Goal: Navigation & Orientation: Understand site structure

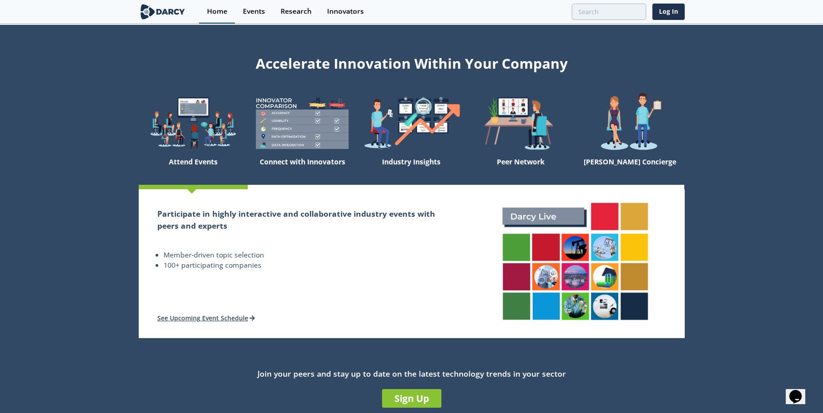
click at [217, 11] on div "Home" at bounding box center [217, 11] width 20 height 7
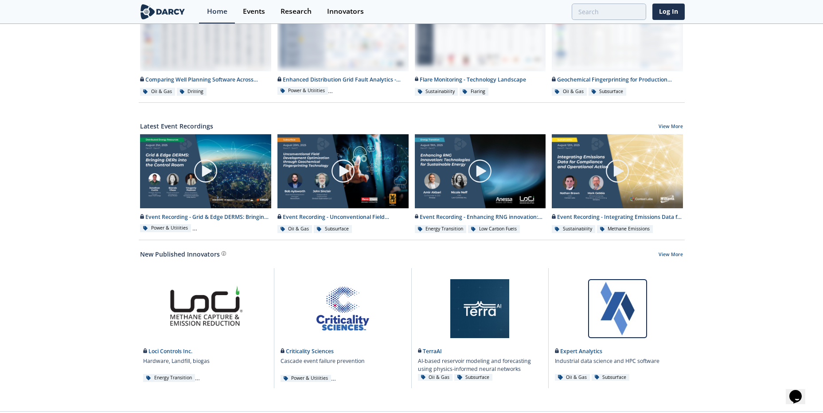
scroll to position [391, 0]
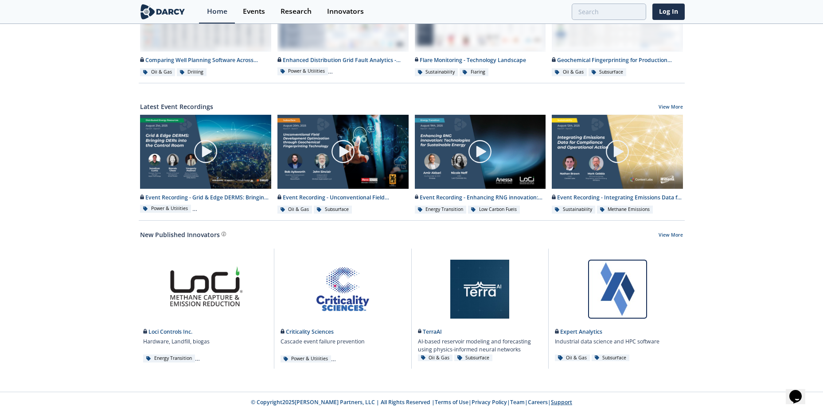
click at [556, 401] on link "Support" at bounding box center [561, 402] width 21 height 8
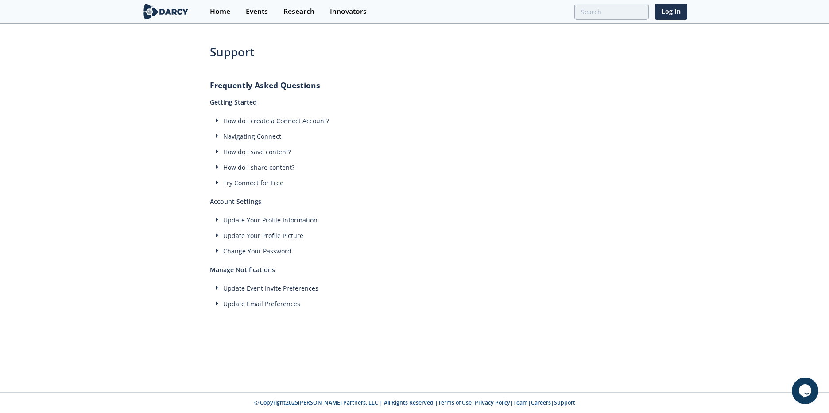
click at [513, 404] on link "Team" at bounding box center [520, 403] width 15 height 8
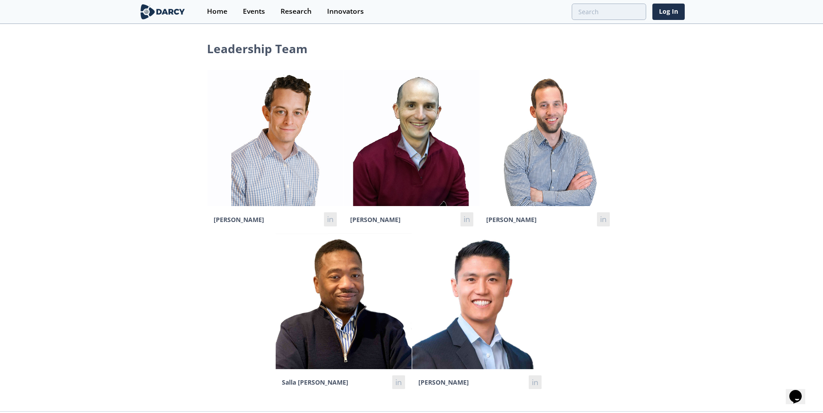
scroll to position [19, 0]
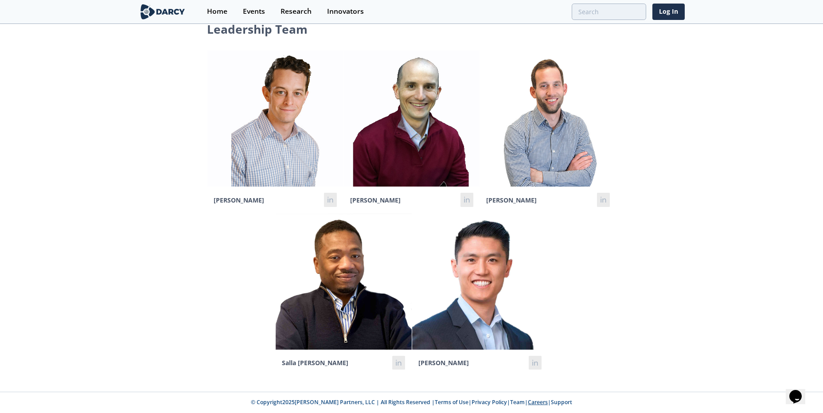
click at [528, 403] on link "Careers" at bounding box center [538, 402] width 20 height 8
